Goal: Transaction & Acquisition: Purchase product/service

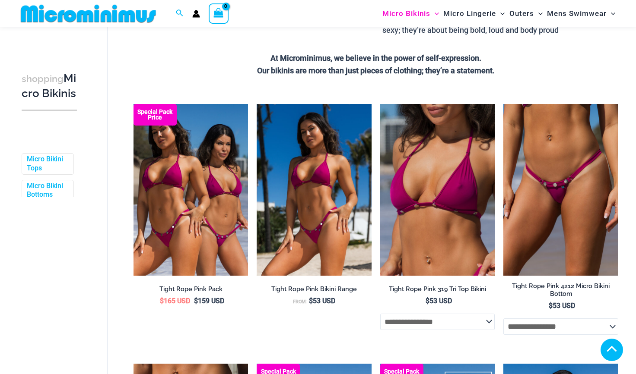
scroll to position [443, 0]
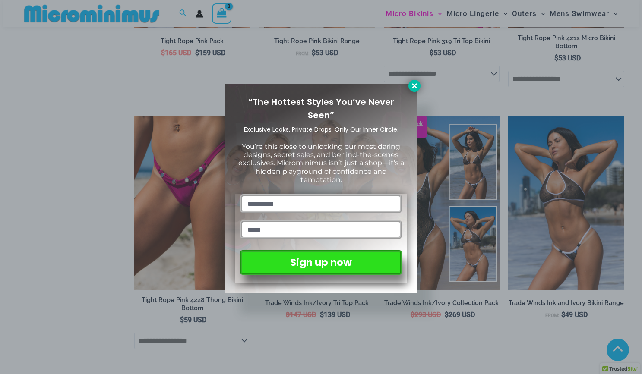
click at [415, 88] on icon at bounding box center [415, 86] width 8 height 8
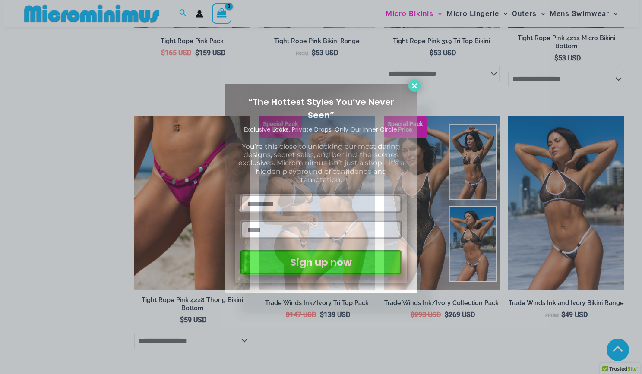
click at [415, 88] on icon at bounding box center [415, 86] width 8 height 8
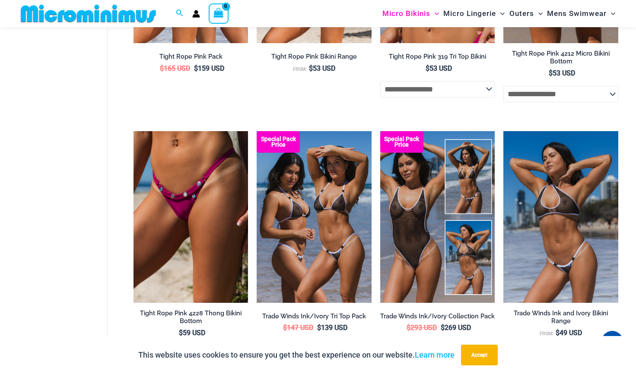
scroll to position [498, 0]
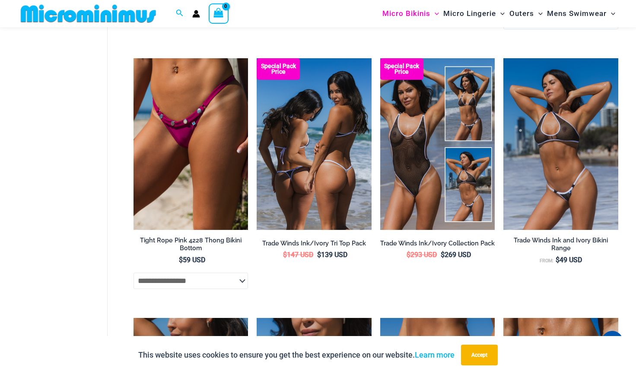
click at [339, 210] on img at bounding box center [314, 144] width 115 height 172
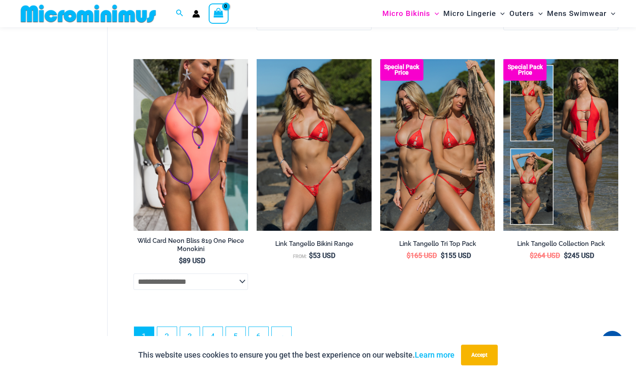
scroll to position [2184, 0]
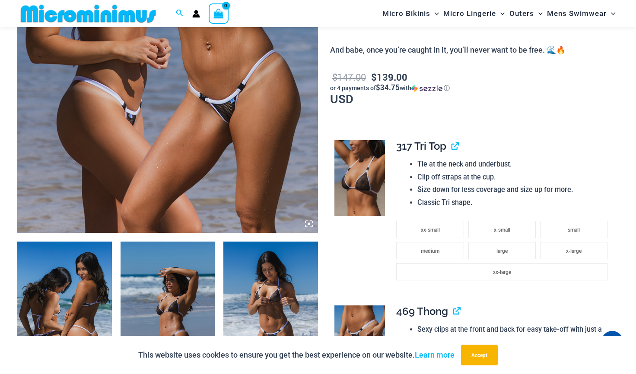
scroll to position [272, 0]
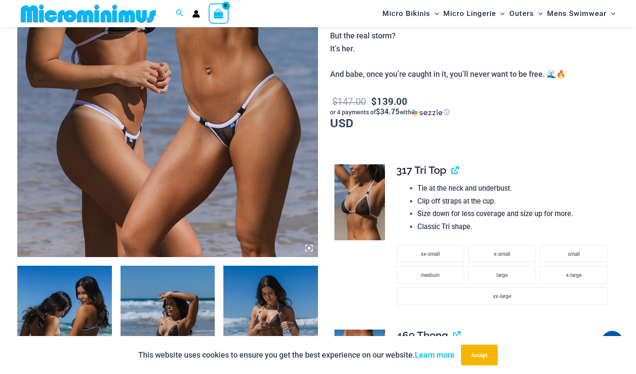
click at [247, 170] on img at bounding box center [167, 32] width 301 height 451
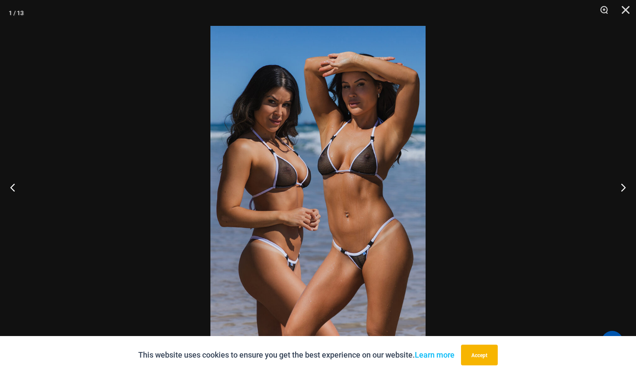
click at [404, 175] on img at bounding box center [317, 187] width 215 height 323
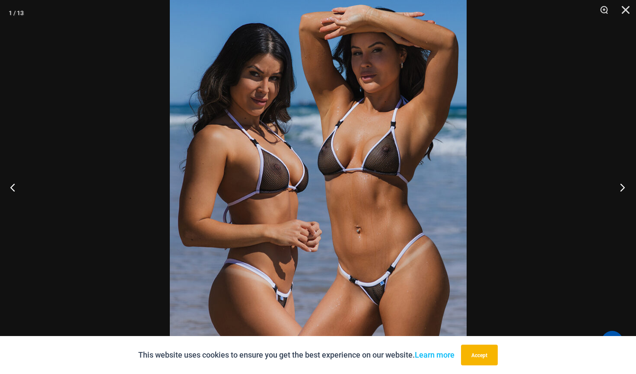
click at [624, 186] on button "Next" at bounding box center [619, 187] width 32 height 43
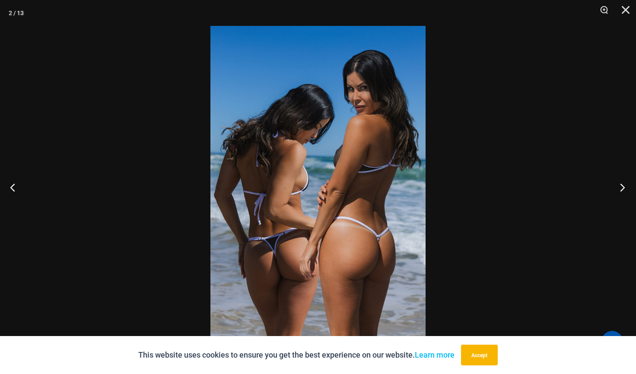
click at [624, 186] on button "Next" at bounding box center [619, 187] width 32 height 43
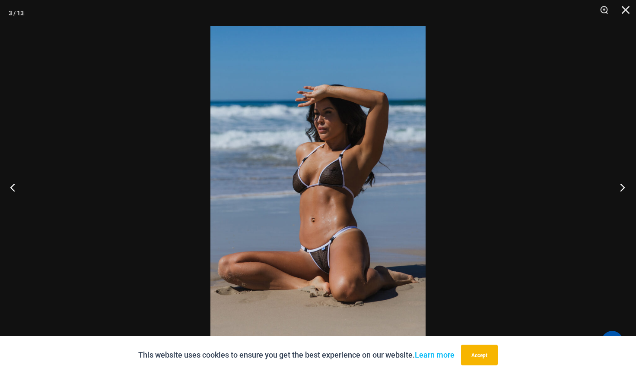
click at [624, 186] on button "Next" at bounding box center [619, 187] width 32 height 43
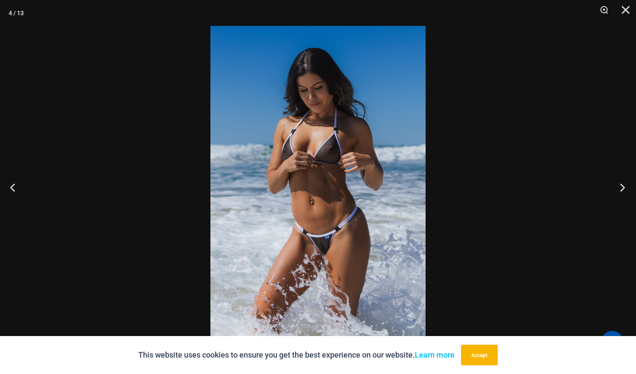
click at [624, 186] on button "Next" at bounding box center [619, 187] width 32 height 43
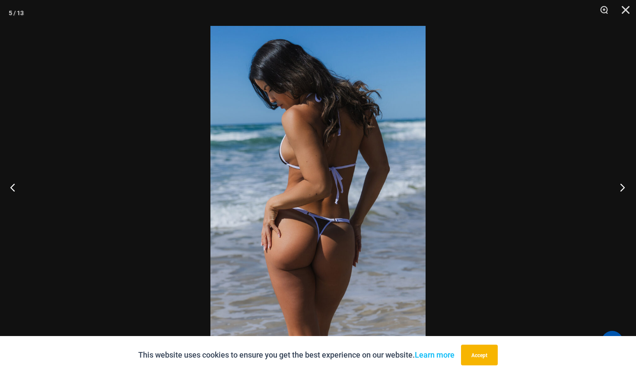
click at [624, 186] on button "Next" at bounding box center [619, 187] width 32 height 43
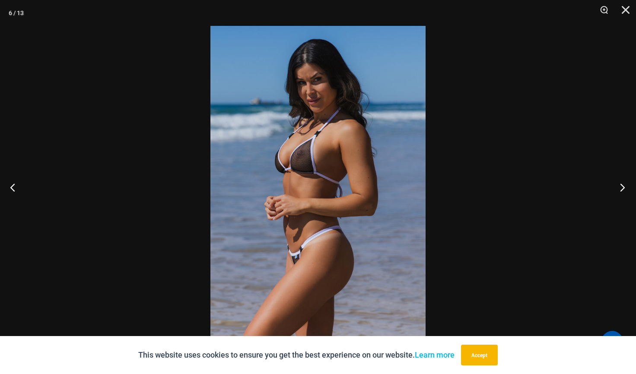
click at [624, 186] on button "Next" at bounding box center [619, 187] width 32 height 43
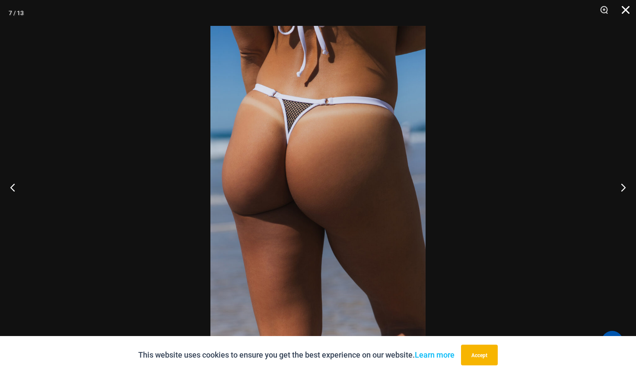
click at [626, 13] on button "Close" at bounding box center [622, 13] width 22 height 26
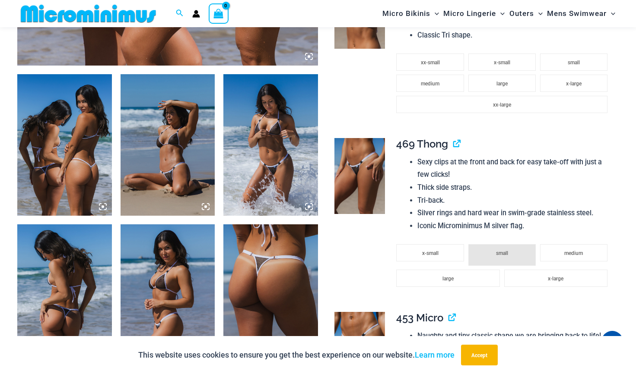
scroll to position [609, 0]
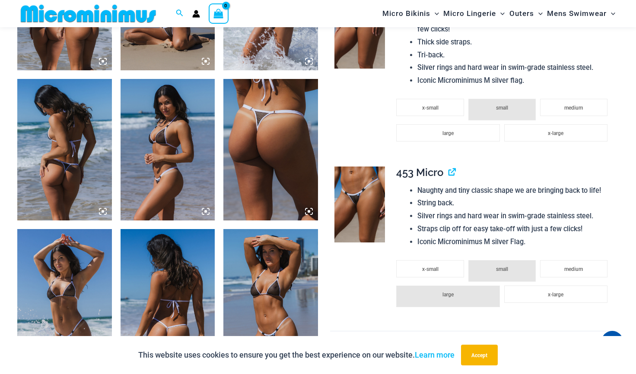
click at [361, 200] on img at bounding box center [359, 205] width 51 height 76
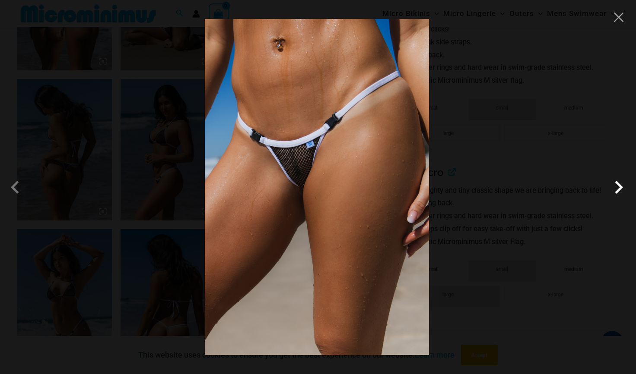
click at [614, 192] on span at bounding box center [618, 187] width 26 height 26
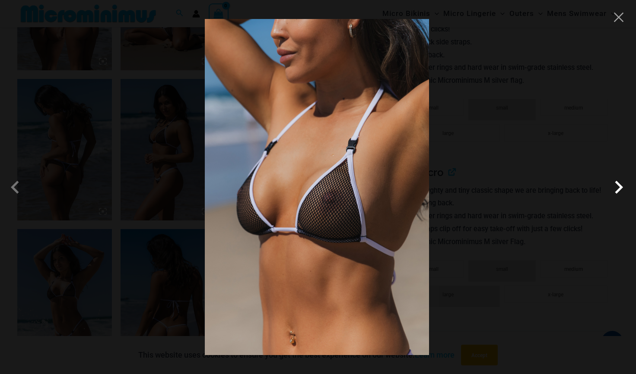
click at [613, 192] on span at bounding box center [618, 187] width 26 height 26
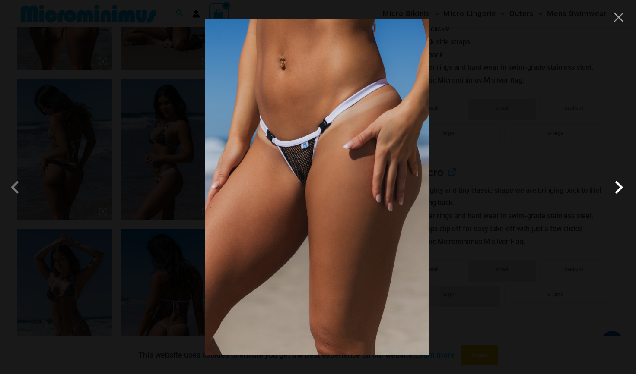
click at [613, 192] on span at bounding box center [618, 187] width 26 height 26
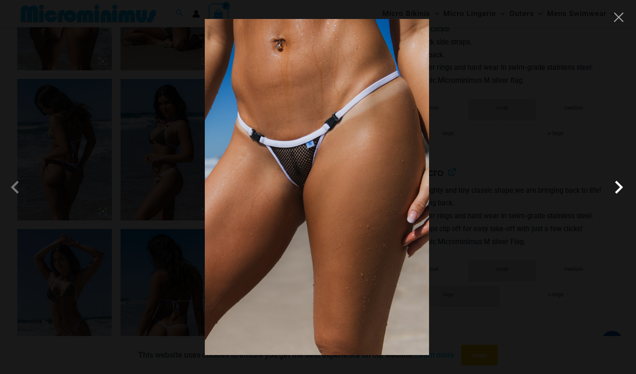
click at [613, 192] on span at bounding box center [618, 187] width 26 height 26
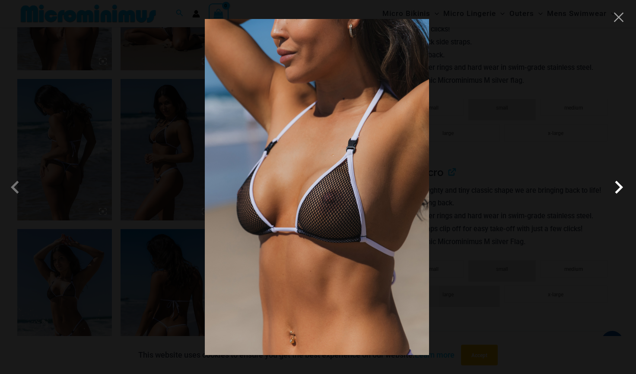
click at [613, 192] on span at bounding box center [618, 187] width 26 height 26
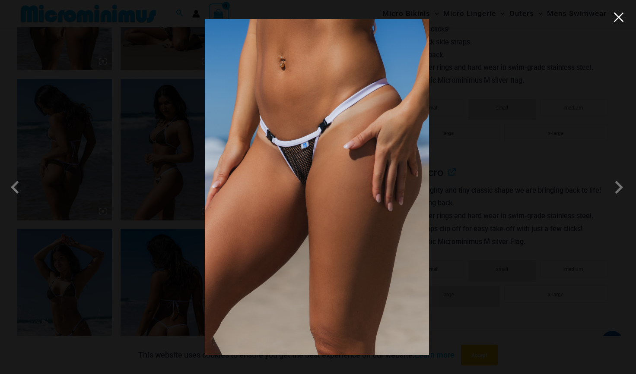
click at [621, 19] on button "Close" at bounding box center [618, 17] width 13 height 13
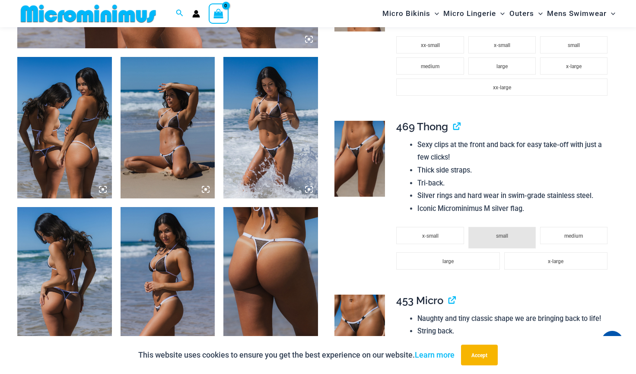
scroll to position [492, 0]
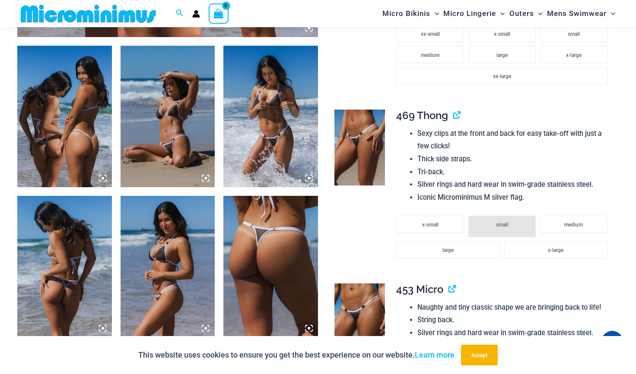
click at [266, 235] on img at bounding box center [270, 267] width 95 height 142
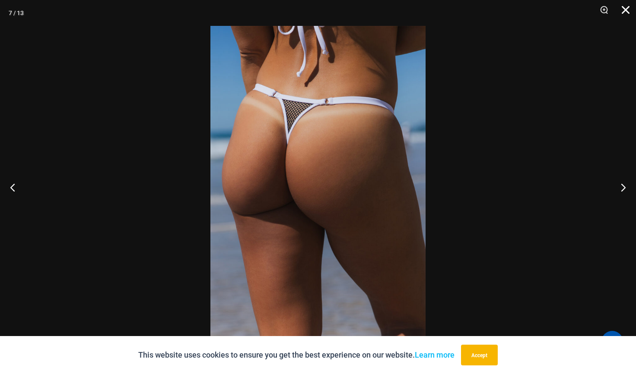
click at [621, 14] on button "Close" at bounding box center [622, 13] width 22 height 26
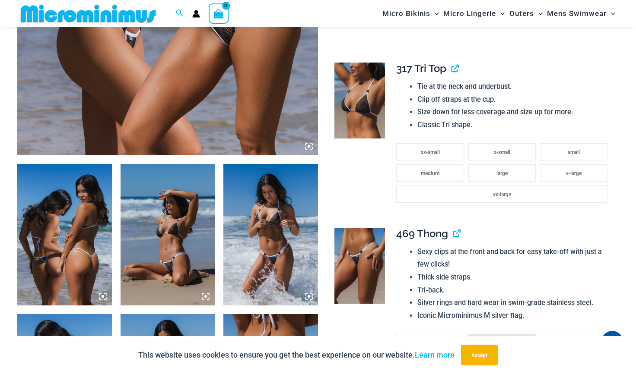
scroll to position [373, 0]
